Goal: Task Accomplishment & Management: Manage account settings

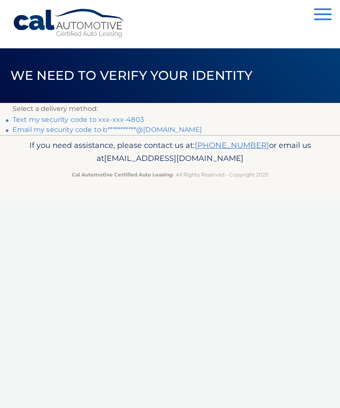
click at [95, 123] on link "Text my security code to xxx-xxx-4803" at bounding box center [78, 119] width 131 height 8
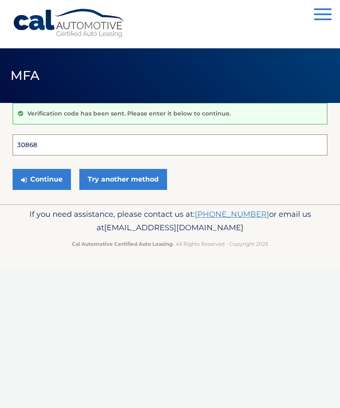
type input "308684"
click at [42, 179] on button "Continue" at bounding box center [42, 179] width 58 height 21
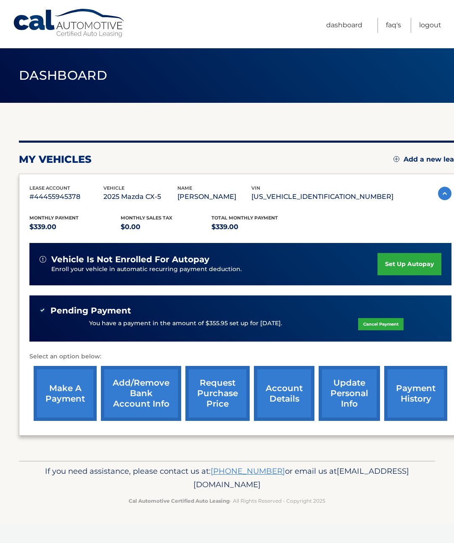
click at [76, 235] on div "Monthly Payment $339.00 Monthly sales Tax $0.00 Total Monthly Payment $339.00 v…" at bounding box center [240, 314] width 422 height 223
click at [404, 271] on link "set up autopay" at bounding box center [409, 264] width 64 height 22
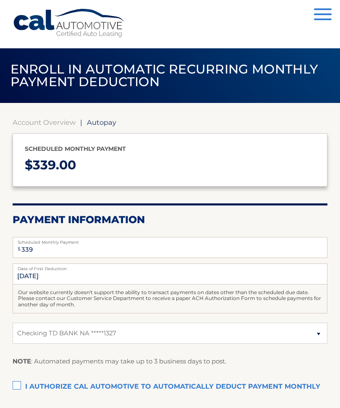
select select "OTI2NDAxMzMtOTU0Zi00MGY1LWE5NzEtODllYzJlN2UzYjRj"
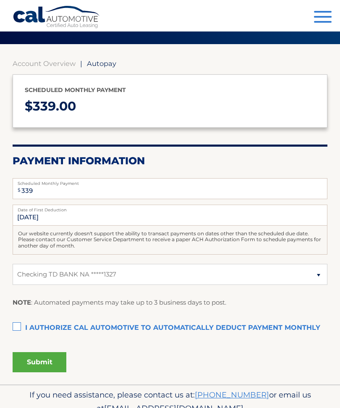
scroll to position [68, 0]
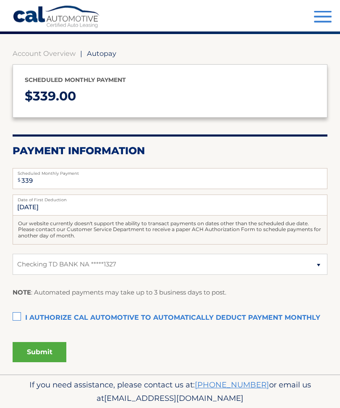
click at [21, 315] on label "I authorize cal automotive to automatically deduct payment monthly This checkbo…" at bounding box center [170, 318] width 315 height 17
click at [0, 0] on input "I authorize cal automotive to automatically deduct payment monthly This checkbo…" at bounding box center [0, 0] width 0 height 0
click at [49, 350] on button "Submit" at bounding box center [40, 352] width 54 height 20
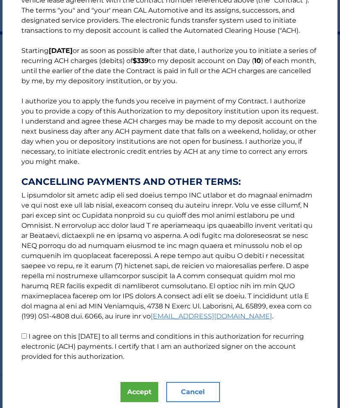
scroll to position [42, 0]
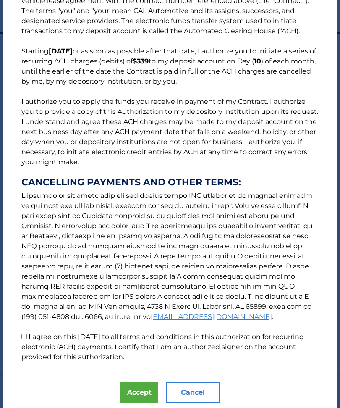
click at [31, 338] on label "I agree on this 09/01/2025 to all terms and conditions in this authorization fo…" at bounding box center [162, 347] width 283 height 28
click at [27, 338] on input "I agree on this 09/01/2025 to all terms and conditions in this authorization fo…" at bounding box center [23, 335] width 5 height 5
checkbox input "true"
click at [144, 399] on button "Accept" at bounding box center [140, 392] width 38 height 20
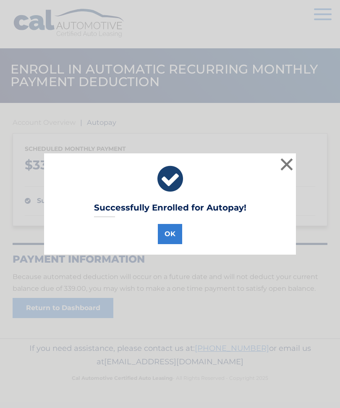
click at [171, 233] on button "OK" at bounding box center [170, 234] width 24 height 20
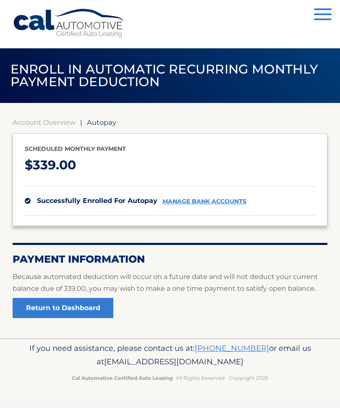
click at [76, 311] on link "Return to Dashboard" at bounding box center [63, 308] width 101 height 20
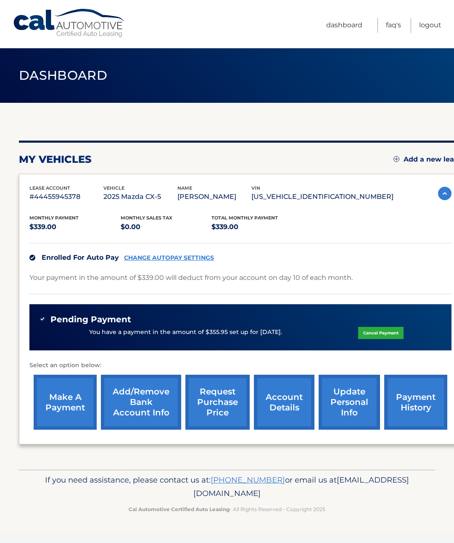
click at [431, 26] on link "Logout" at bounding box center [430, 25] width 22 height 15
